Goal: Information Seeking & Learning: Learn about a topic

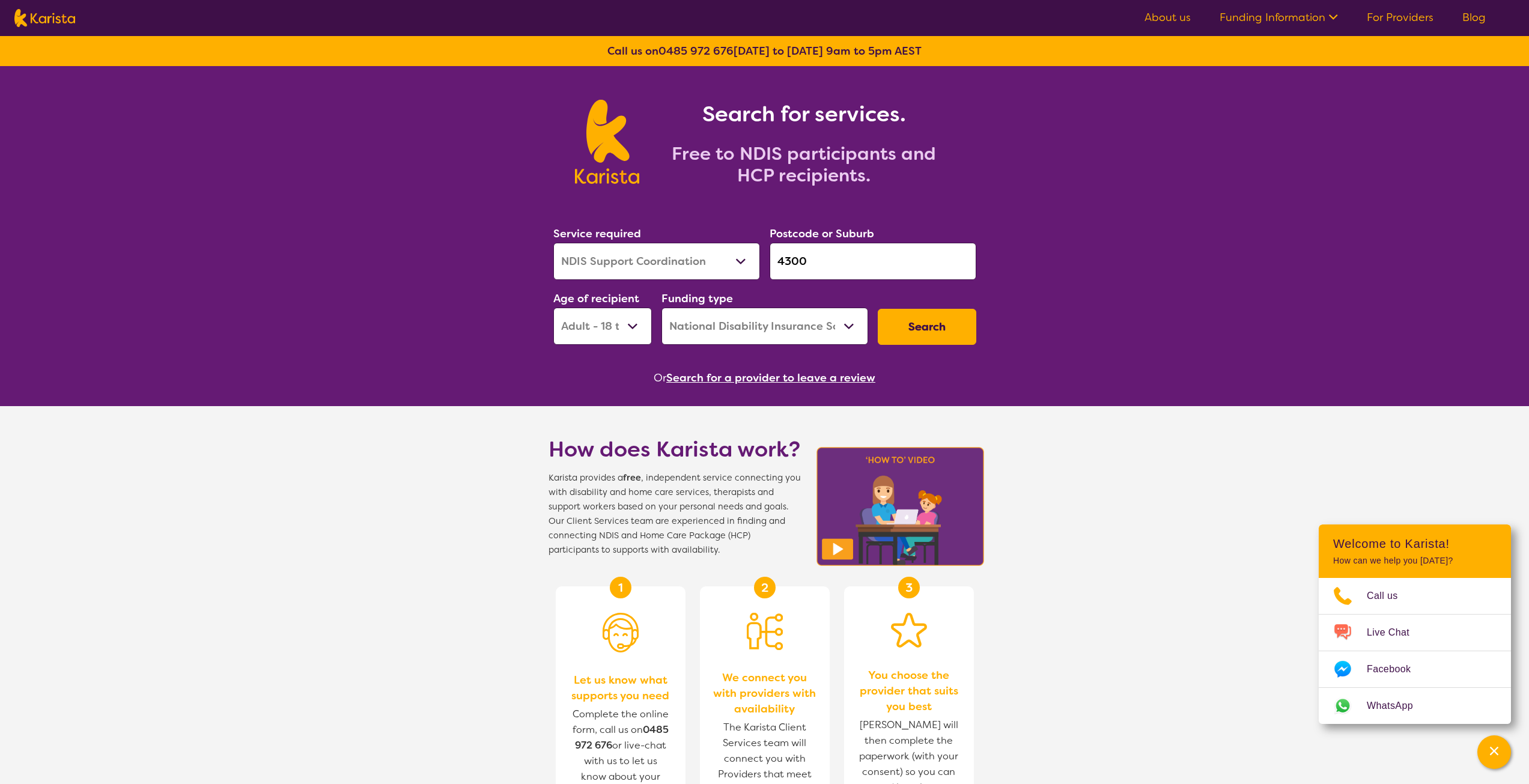
select select "NDIS Support Coordination"
select select "AD"
select select "NDIS"
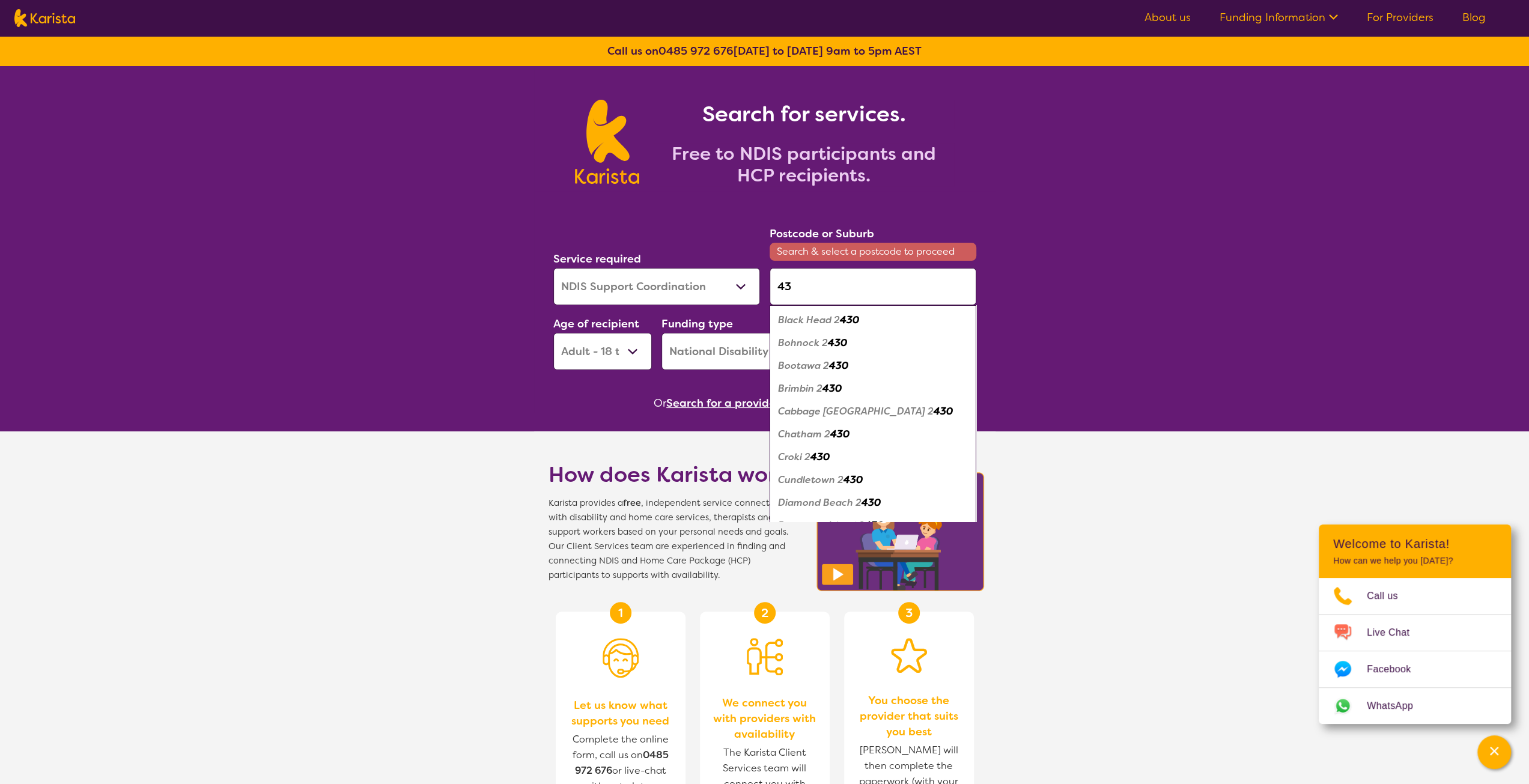
type input "4"
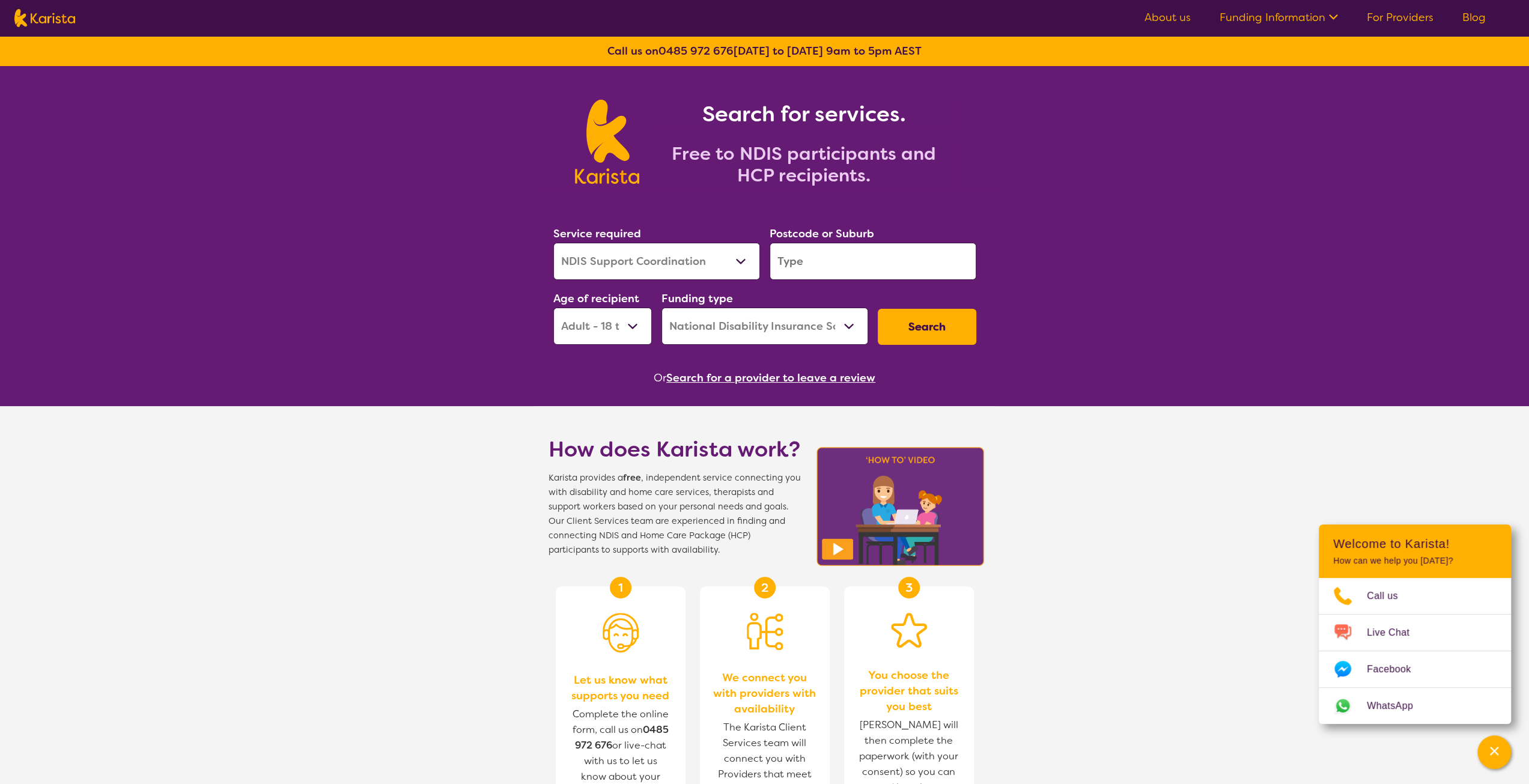
click at [821, 263] on input "search" at bounding box center [872, 262] width 206 height 38
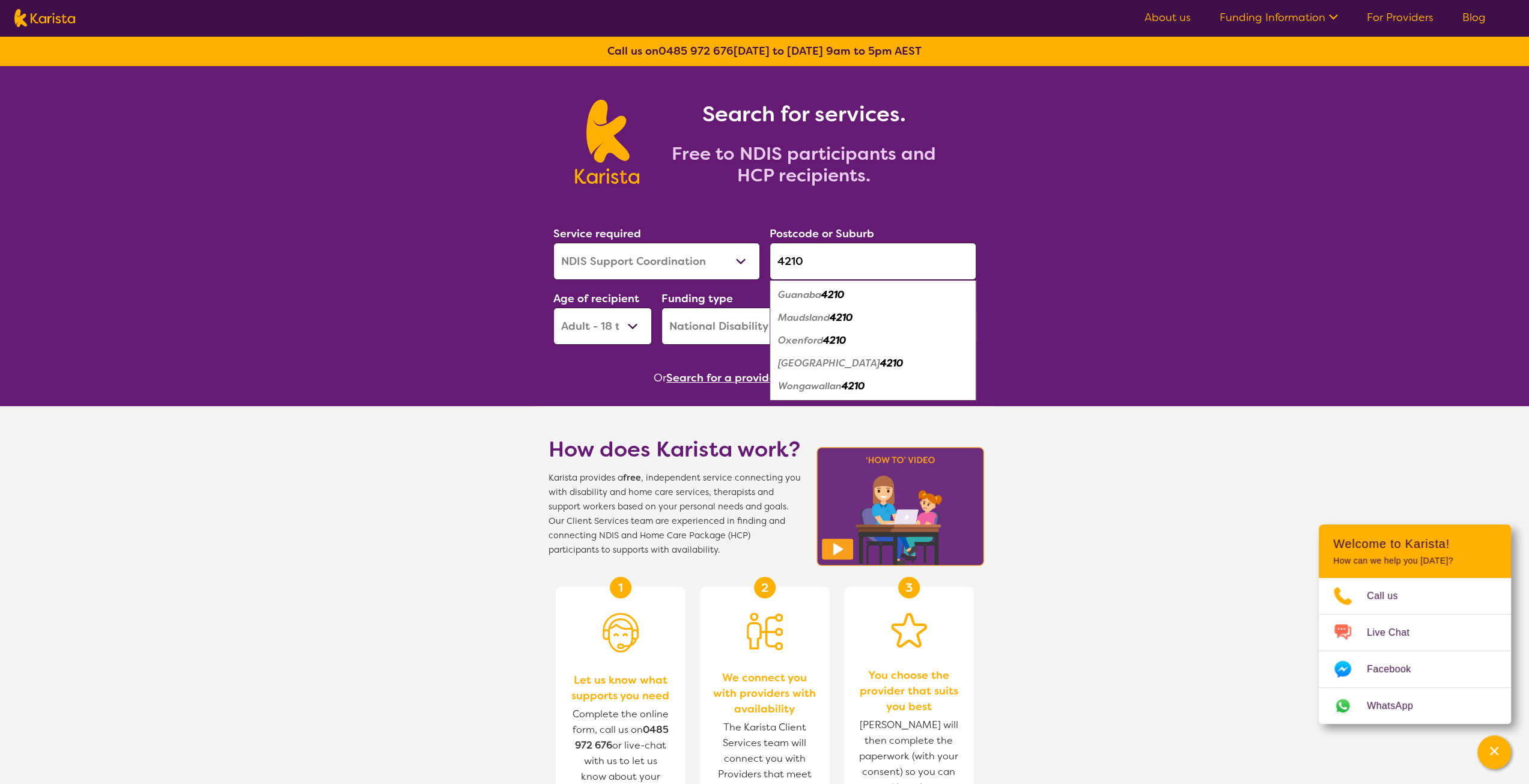
type input "4210"
drag, startPoint x: 812, startPoint y: 271, endPoint x: 712, endPoint y: 268, distance: 100.0
click at [712, 268] on select "Allied Health Assistant Assessment ([MEDICAL_DATA] or [MEDICAL_DATA]) Behaviour…" at bounding box center [656, 262] width 206 height 38
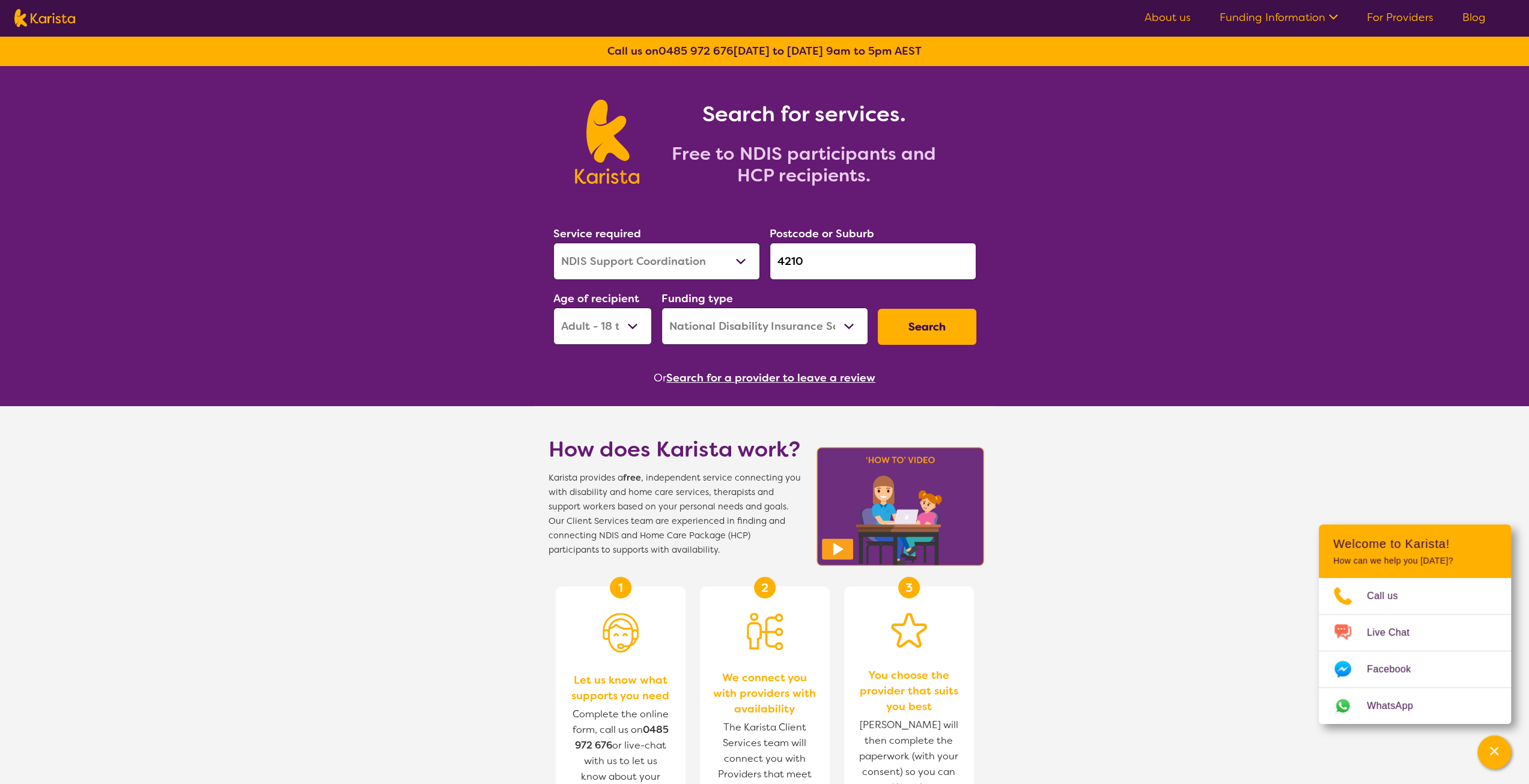
select select "Behaviour support"
click at [553, 243] on select "Allied Health Assistant Assessment ([MEDICAL_DATA] or [MEDICAL_DATA]) Behaviour…" at bounding box center [656, 262] width 206 height 38
click at [600, 331] on select "Early Childhood - 0 to 9 Child - 10 to 11 Adolescent - 12 to 17 Adult - 18 to 6…" at bounding box center [602, 326] width 98 height 38
click at [553, 307] on select "Early Childhood - 0 to 9 Child - 10 to 11 Adolescent - 12 to 17 Adult - 18 to 6…" at bounding box center [602, 326] width 98 height 38
click at [606, 337] on select "Early Childhood - 0 to 9 Child - 10 to 11 Adolescent - 12 to 17 Adult - 18 to 6…" at bounding box center [602, 326] width 98 height 38
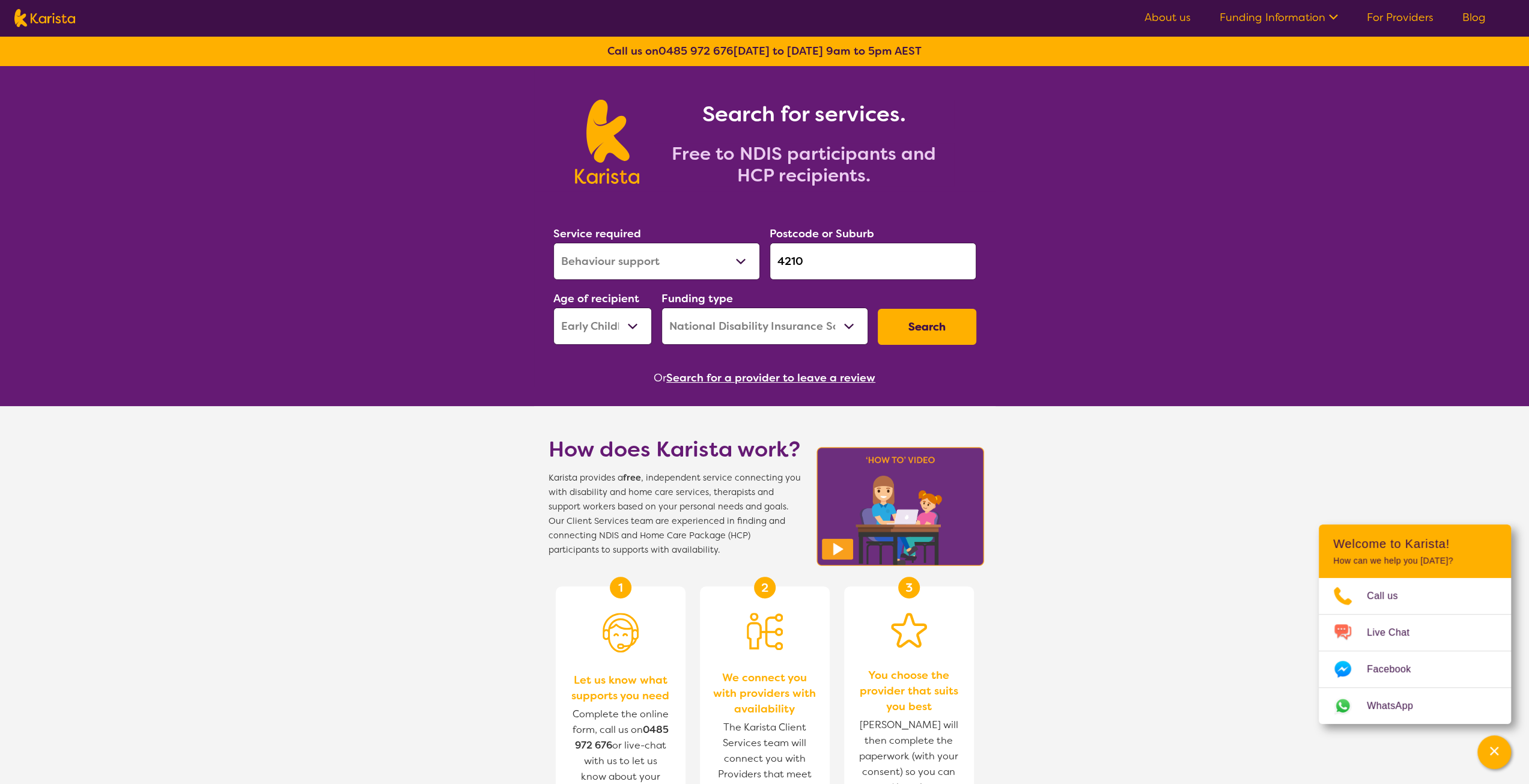
select select "CH"
click at [553, 307] on select "Early Childhood - 0 to 9 Child - 10 to 11 Adolescent - 12 to 17 Adult - 18 to 6…" at bounding box center [602, 326] width 98 height 38
click at [926, 322] on button "Search" at bounding box center [926, 327] width 98 height 36
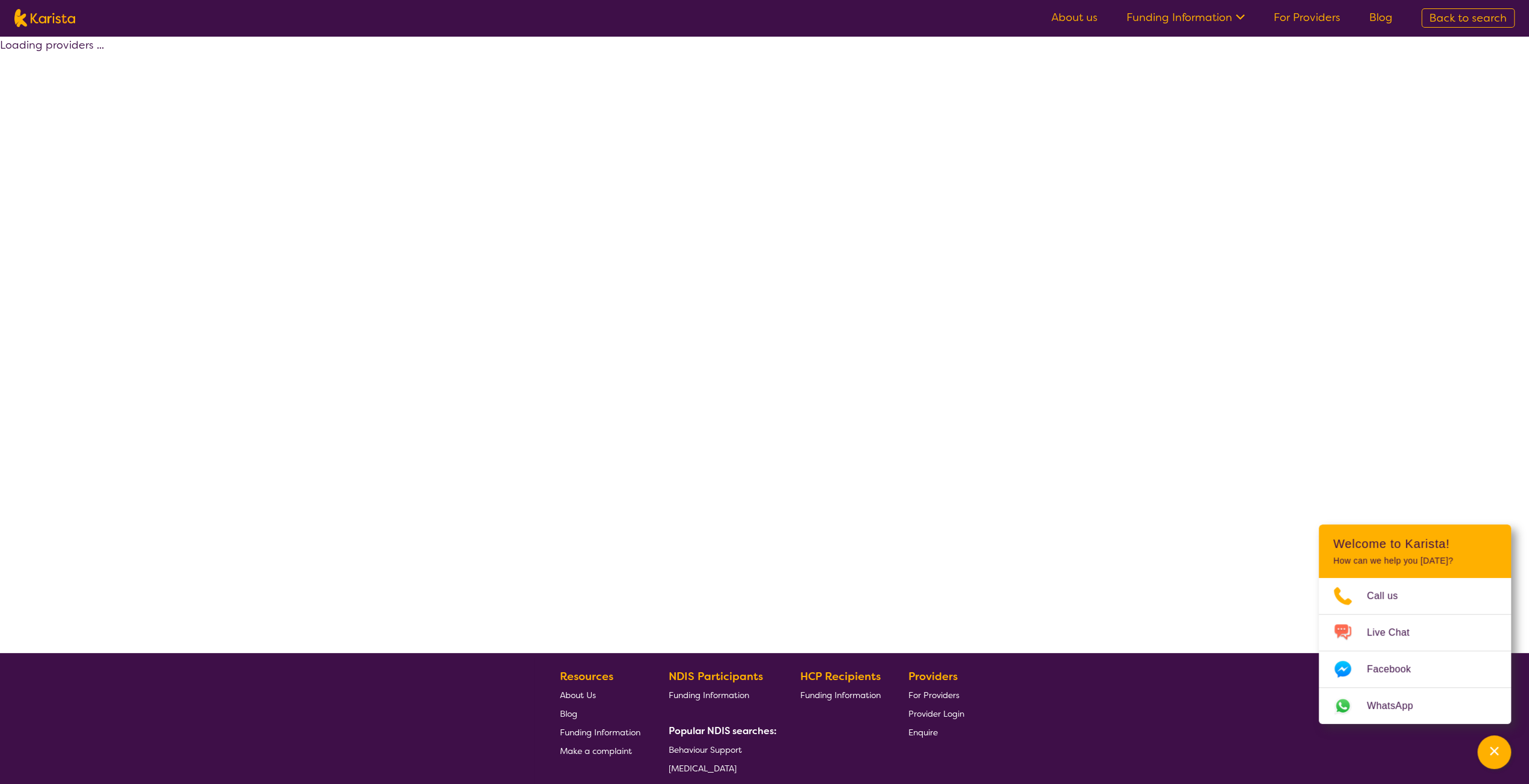
select select "by_score"
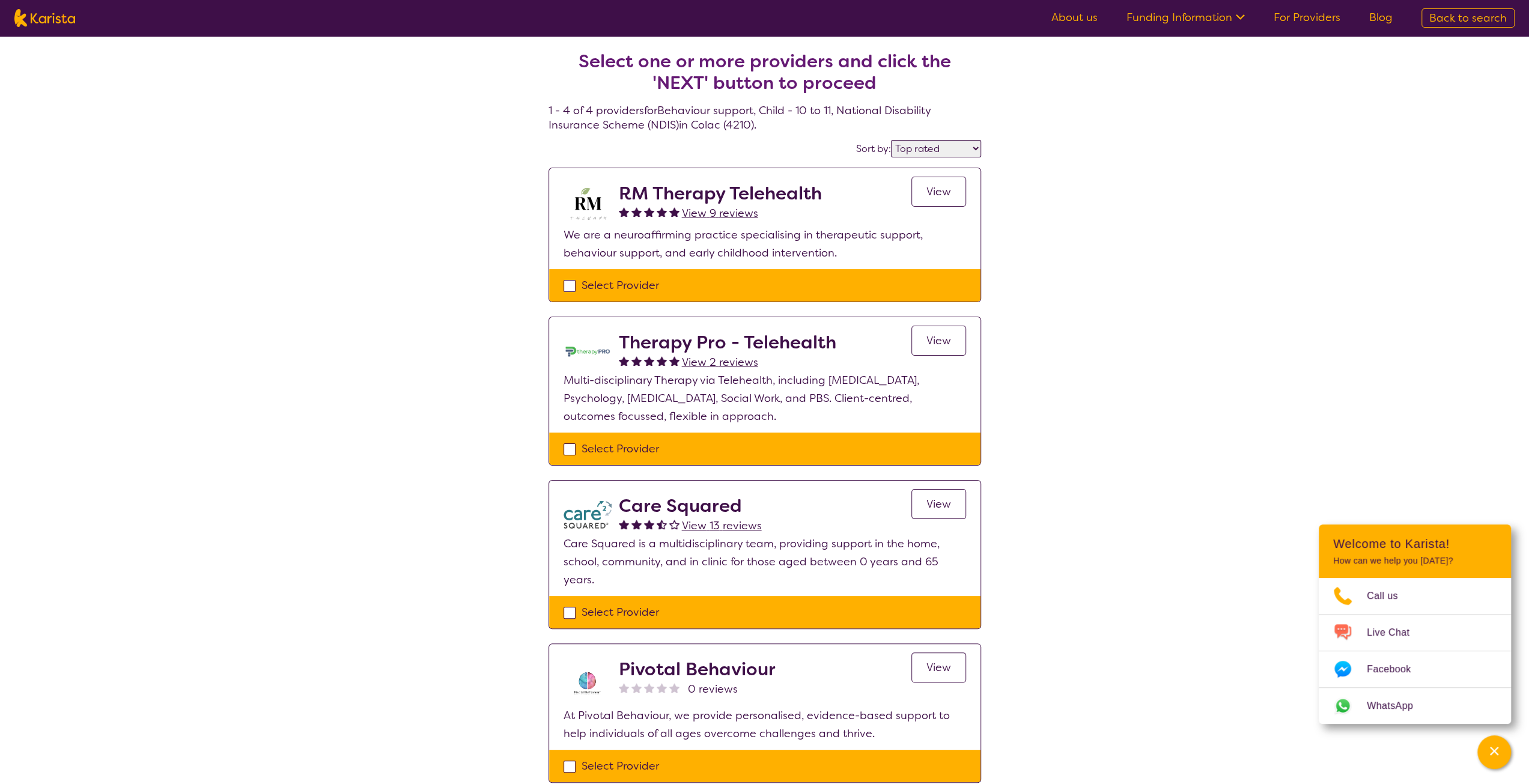
click at [747, 128] on h4 "Select one or more providers and click the 'NEXT' button to proceed 1 - 4 of 4 …" at bounding box center [764, 76] width 432 height 110
click at [519, 148] on div "Select one or more providers and click the 'NEXT' button to proceed 1 - 4 of 4 …" at bounding box center [764, 431] width 1529 height 790
